Goal: Find contact information: Find contact information

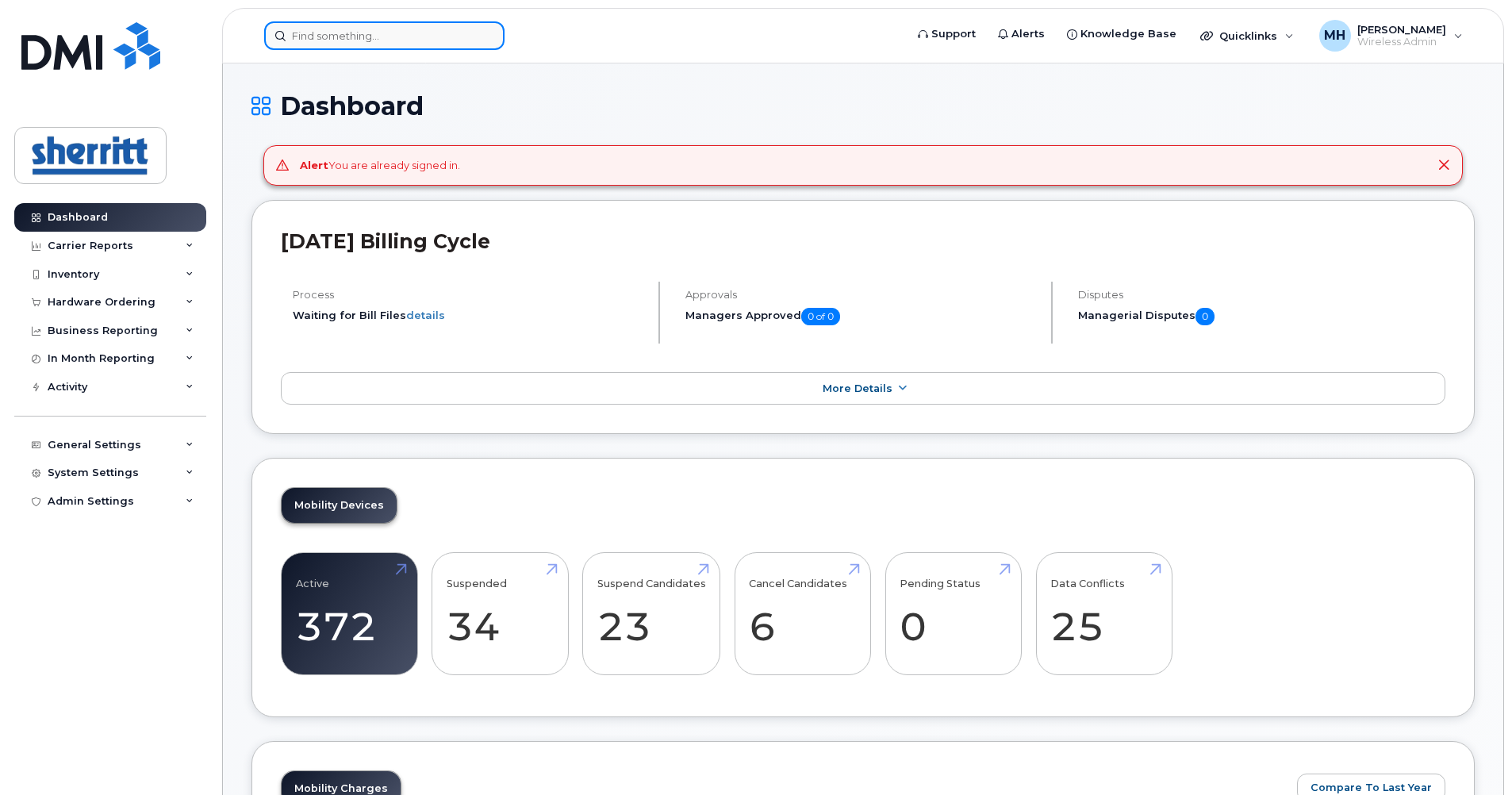
click at [429, 42] on input at bounding box center [383, 35] width 240 height 29
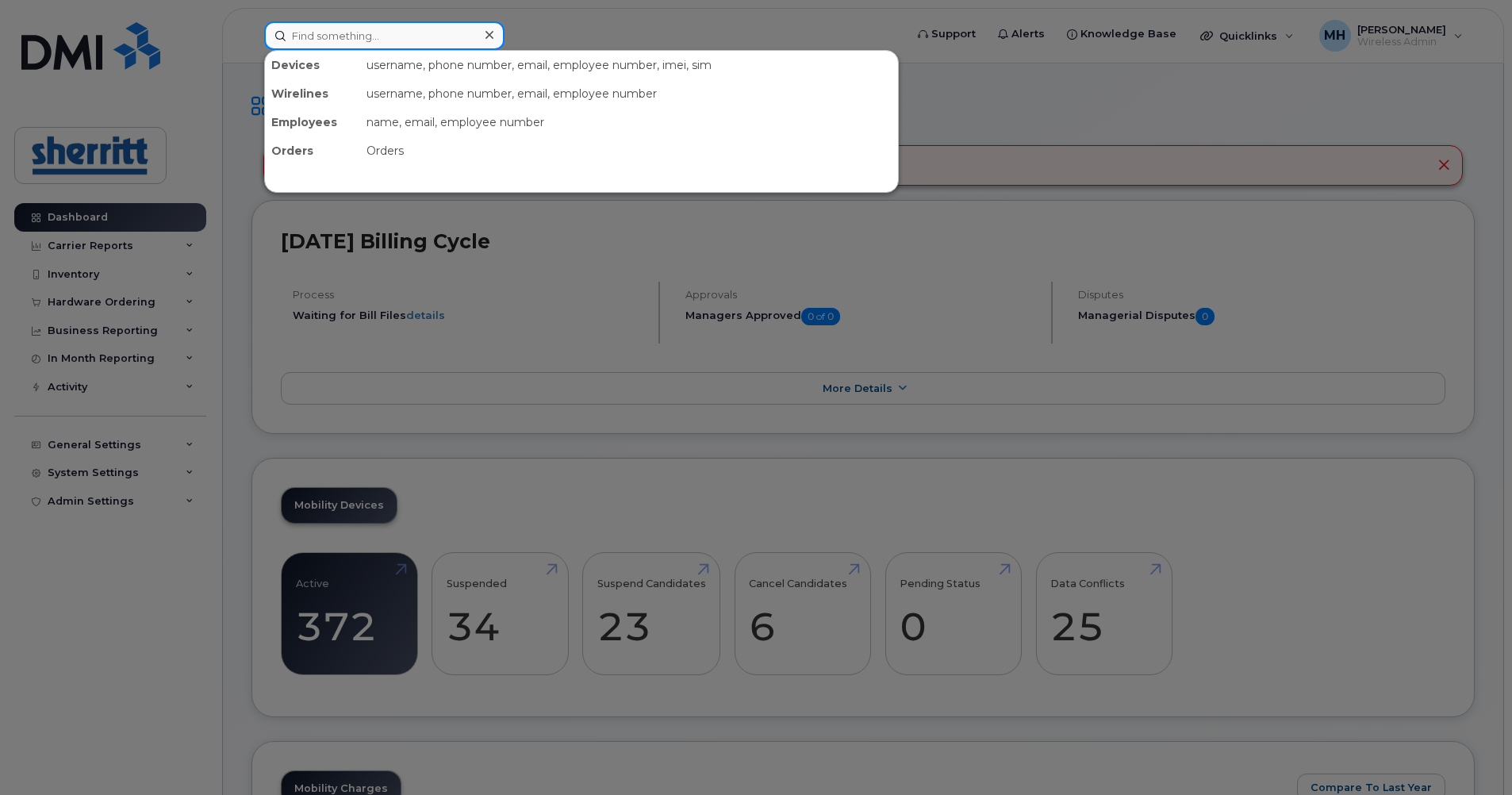
paste input "[PERSON_NAME]"
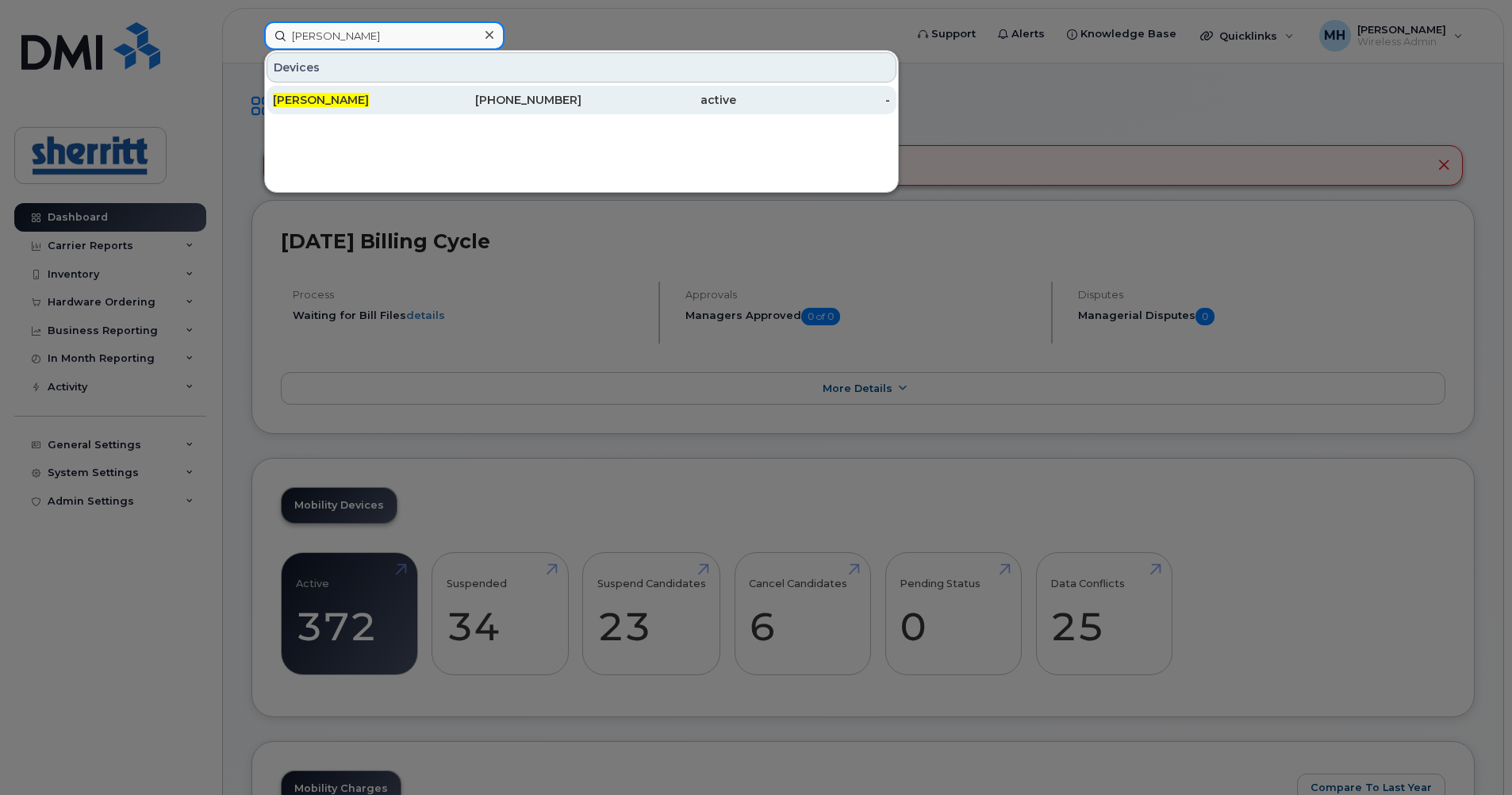
type input "[PERSON_NAME]"
click at [328, 105] on span "[PERSON_NAME]" at bounding box center [320, 99] width 96 height 14
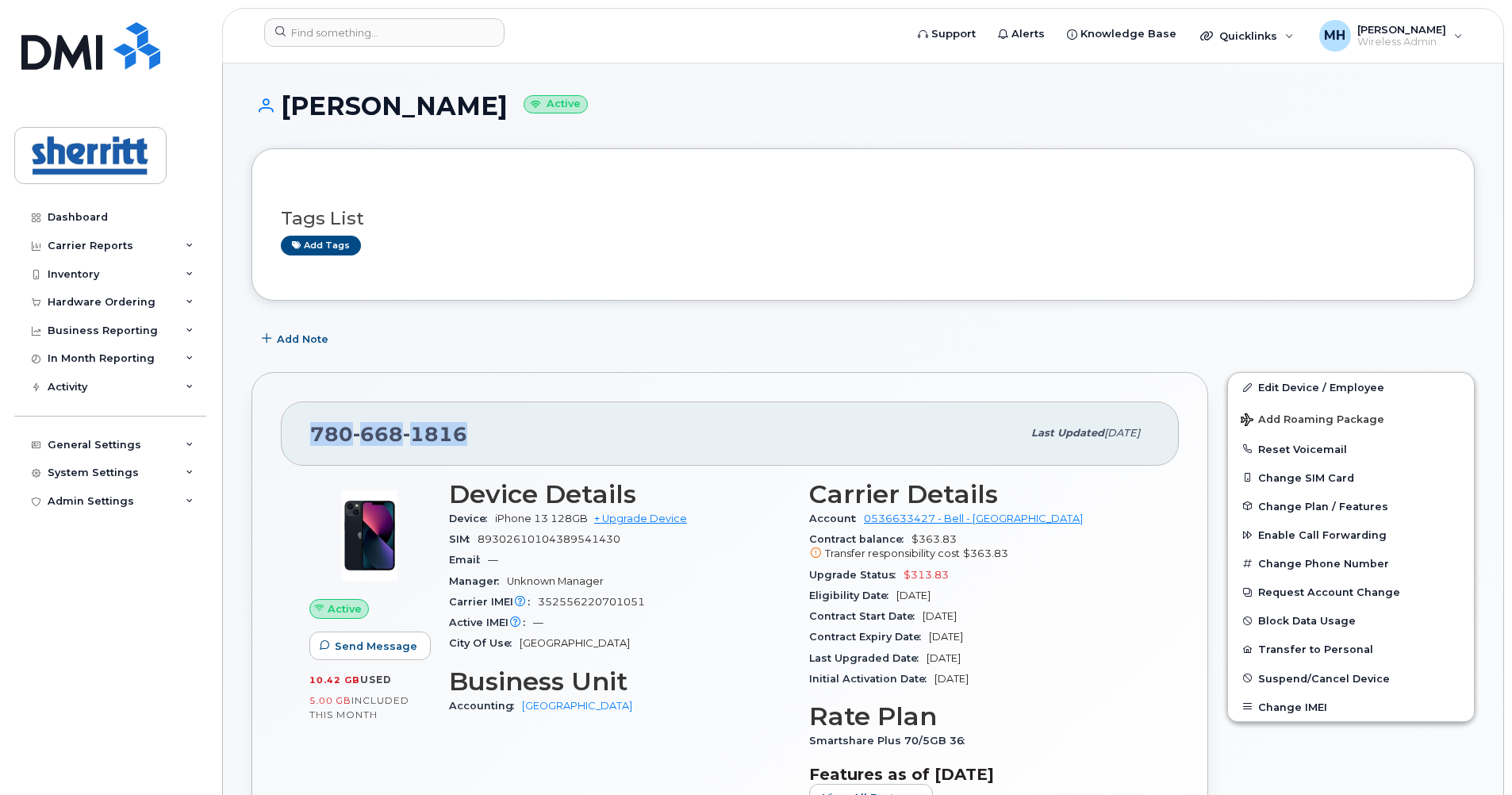
drag, startPoint x: 472, startPoint y: 434, endPoint x: 314, endPoint y: 428, distance: 158.1
click at [314, 428] on div "[PHONE_NUMBER]" at bounding box center [666, 433] width 712 height 33
copy span "[PHONE_NUMBER]"
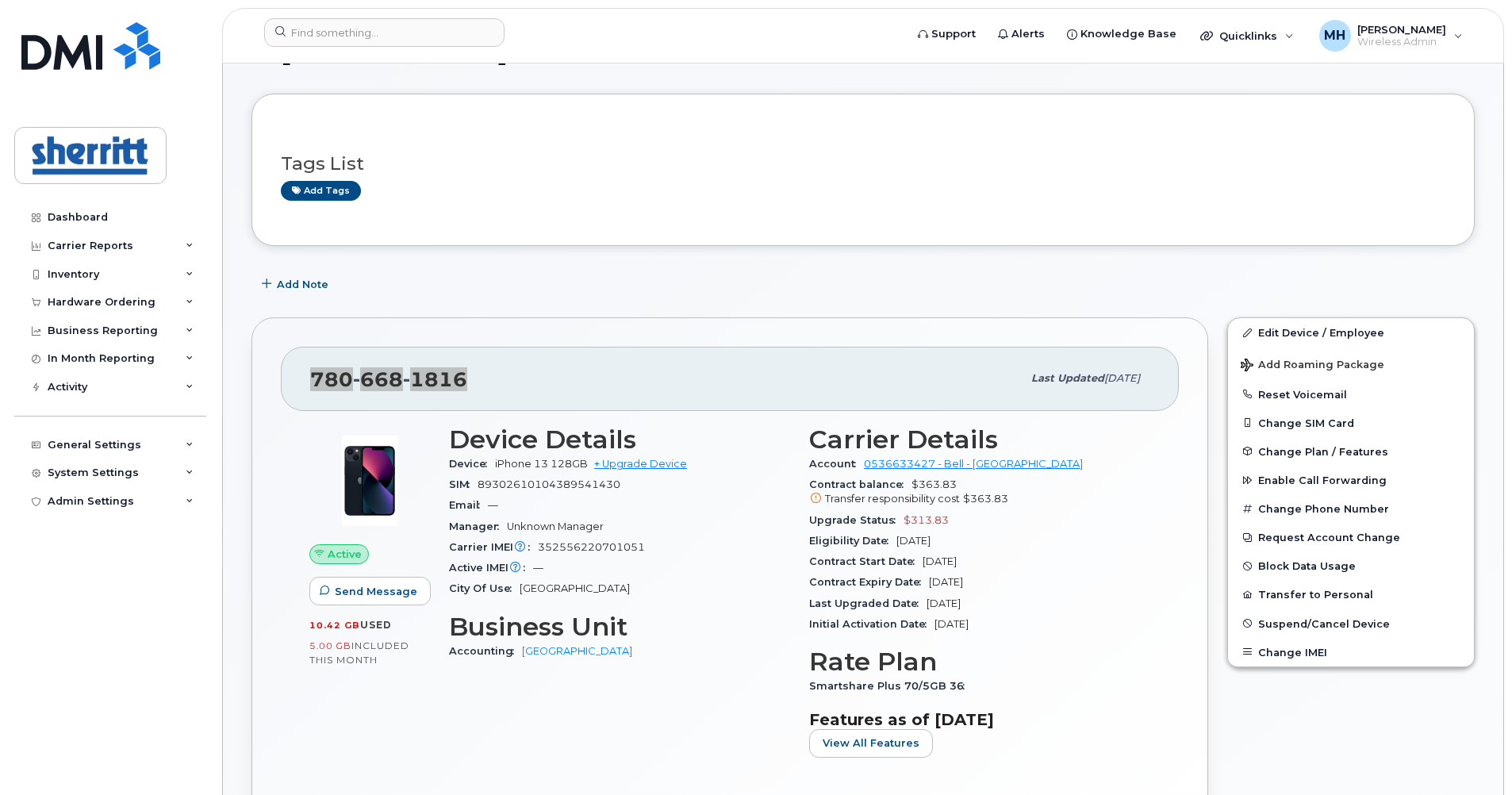
scroll to position [79, 0]
